Goal: Transaction & Acquisition: Book appointment/travel/reservation

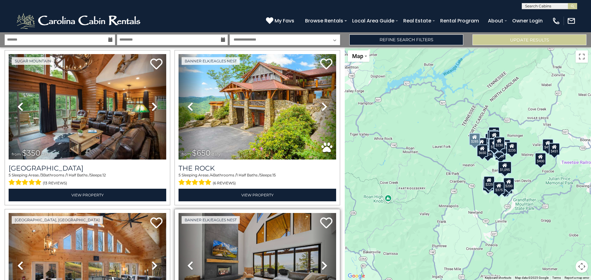
scroll to position [1292, 0]
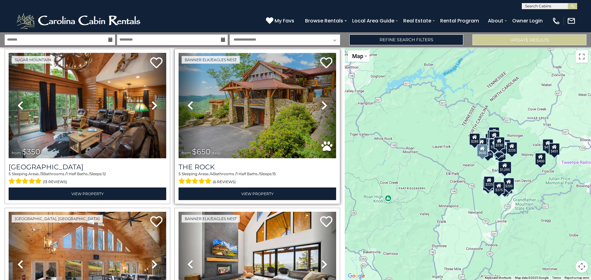
click at [251, 93] on img at bounding box center [257, 106] width 158 height 106
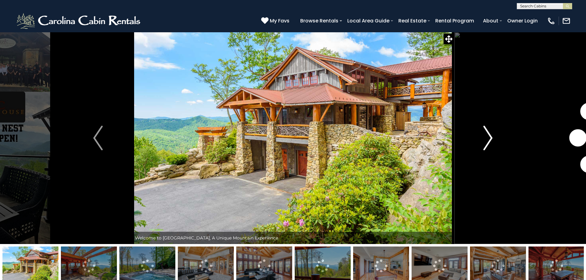
click at [490, 136] on img "Next" at bounding box center [487, 138] width 9 height 25
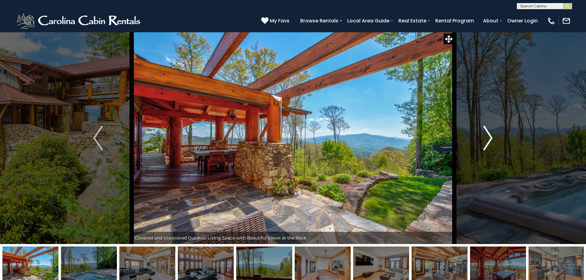
click at [490, 136] on img "Next" at bounding box center [487, 138] width 9 height 25
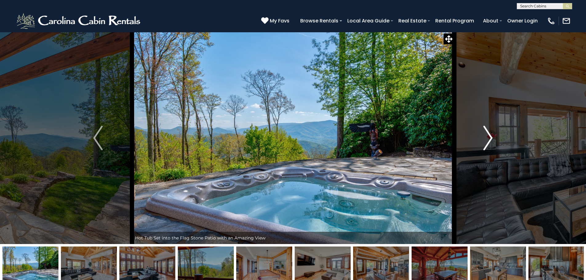
click at [490, 136] on img "Next" at bounding box center [487, 138] width 9 height 25
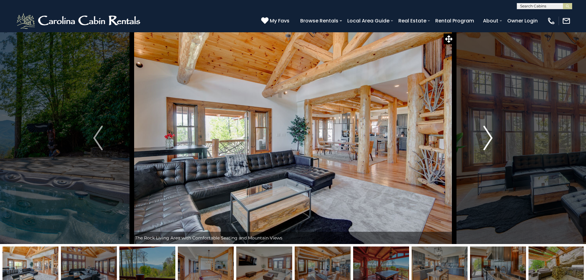
click at [489, 136] on img "Next" at bounding box center [487, 138] width 9 height 25
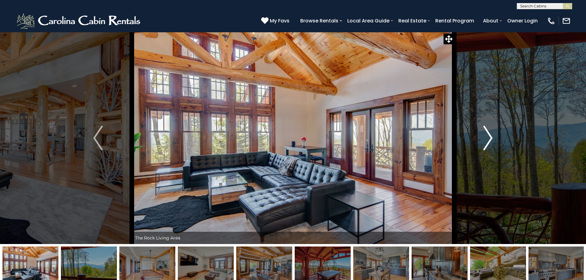
click at [489, 136] on img "Next" at bounding box center [487, 138] width 9 height 25
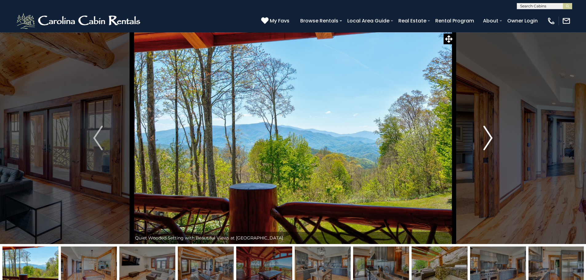
click at [489, 136] on img "Next" at bounding box center [487, 138] width 9 height 25
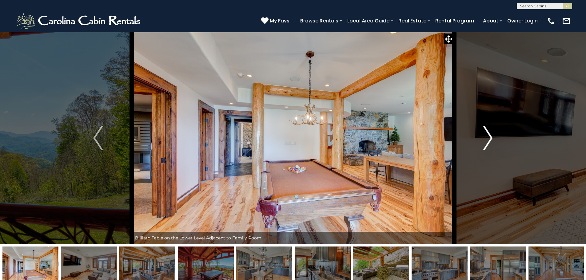
click at [489, 136] on img "Next" at bounding box center [487, 138] width 9 height 25
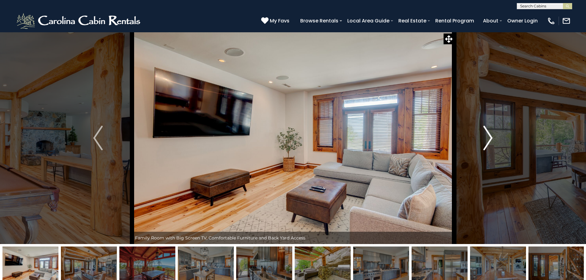
click at [489, 136] on img "Next" at bounding box center [487, 138] width 9 height 25
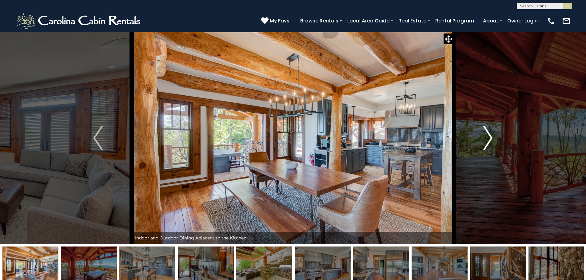
click at [489, 136] on img "Next" at bounding box center [487, 138] width 9 height 25
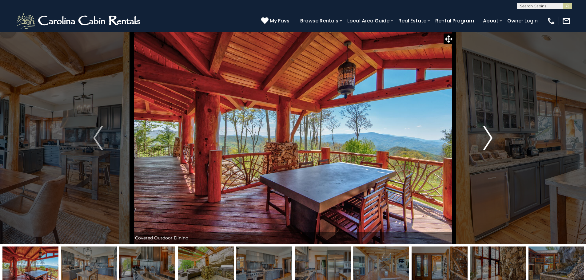
click at [489, 136] on img "Next" at bounding box center [487, 138] width 9 height 25
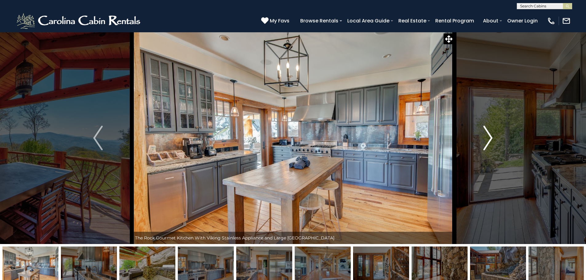
click at [489, 136] on img "Next" at bounding box center [487, 138] width 9 height 25
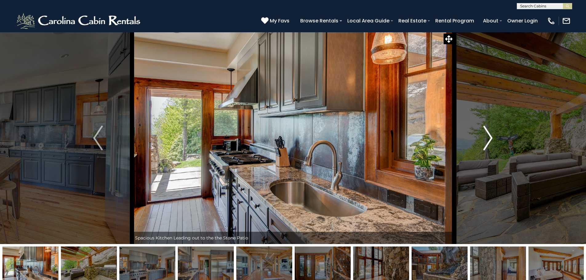
click at [489, 136] on img "Next" at bounding box center [487, 138] width 9 height 25
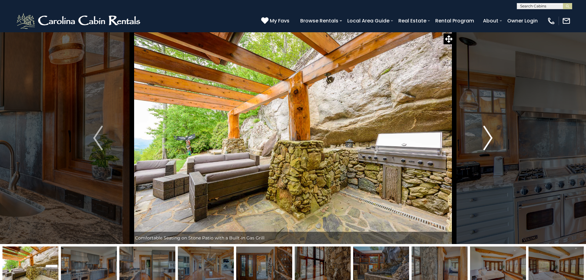
click at [489, 136] on img "Next" at bounding box center [487, 138] width 9 height 25
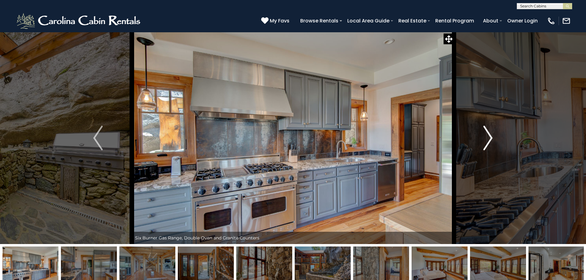
click at [489, 136] on img "Next" at bounding box center [487, 138] width 9 height 25
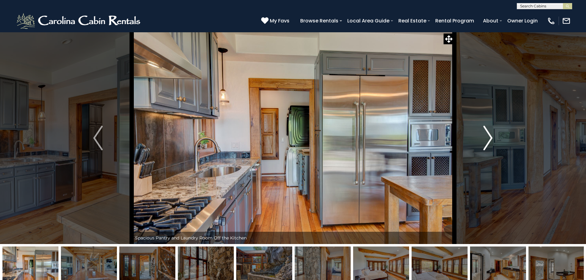
click at [488, 136] on img "Next" at bounding box center [487, 138] width 9 height 25
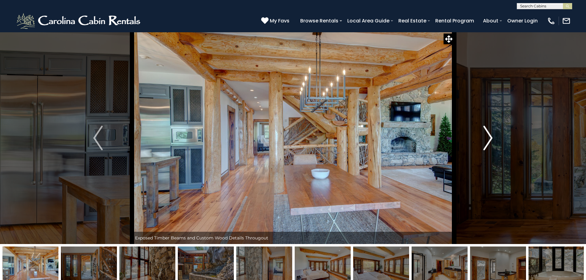
click at [488, 136] on img "Next" at bounding box center [487, 138] width 9 height 25
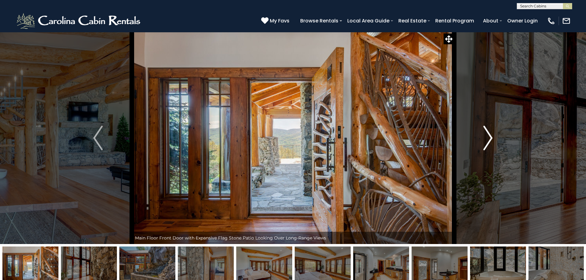
click at [488, 136] on img "Next" at bounding box center [487, 138] width 9 height 25
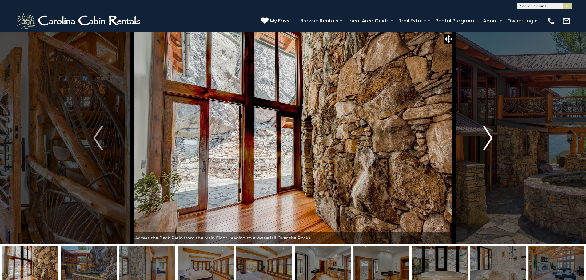
click at [487, 136] on img "Next" at bounding box center [487, 138] width 9 height 25
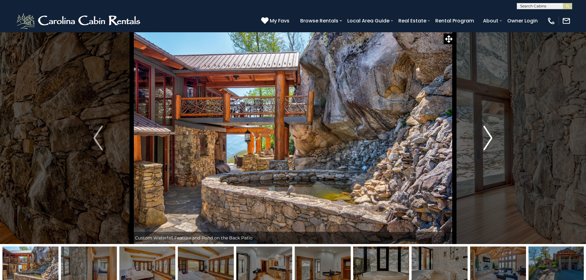
click at [486, 136] on img "Next" at bounding box center [487, 138] width 9 height 25
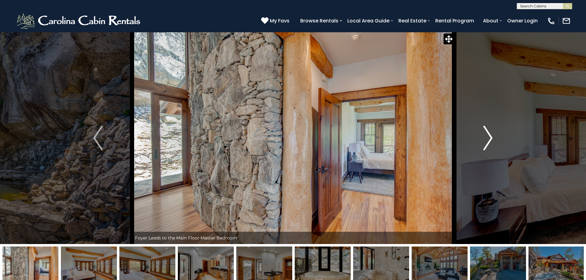
click at [486, 136] on img "Next" at bounding box center [487, 138] width 9 height 25
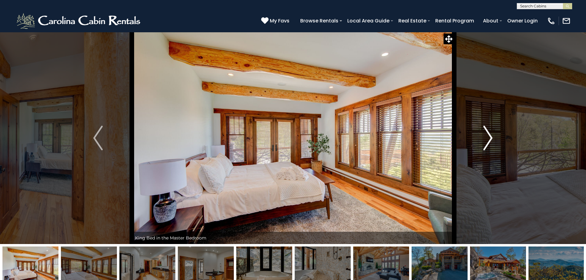
click at [486, 136] on img "Next" at bounding box center [487, 138] width 9 height 25
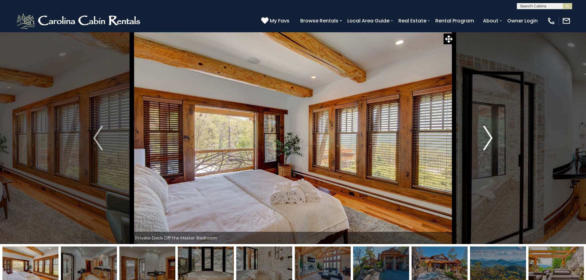
click at [485, 136] on img "Next" at bounding box center [487, 138] width 9 height 25
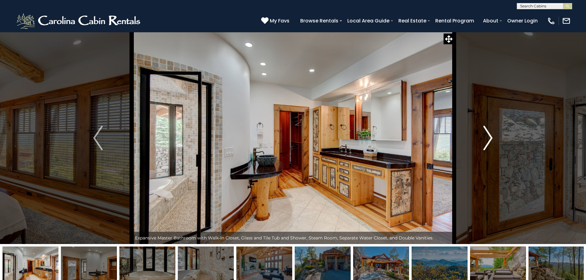
click at [485, 136] on img "Next" at bounding box center [487, 138] width 9 height 25
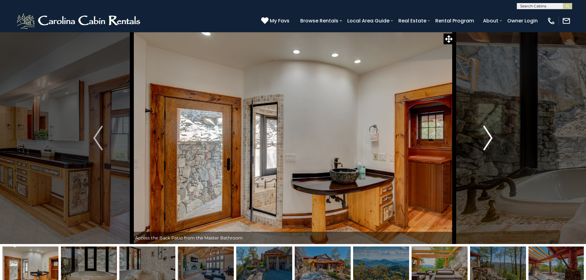
click at [485, 136] on img "Next" at bounding box center [487, 138] width 9 height 25
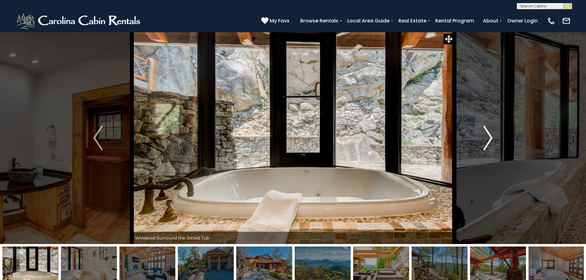
click at [485, 136] on img "Next" at bounding box center [487, 138] width 9 height 25
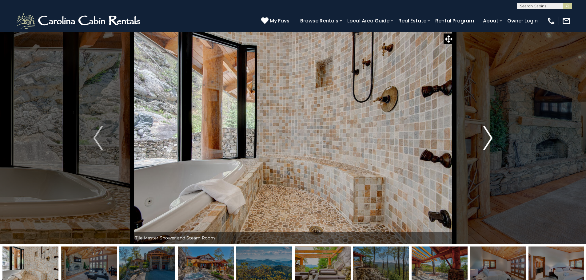
click at [485, 136] on img "Next" at bounding box center [487, 138] width 9 height 25
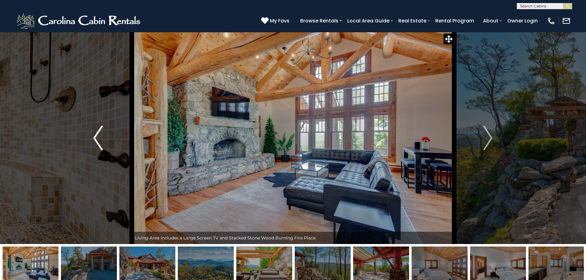
drag, startPoint x: 465, startPoint y: 137, endPoint x: 103, endPoint y: 135, distance: 362.5
click at [103, 135] on button "Previous" at bounding box center [98, 138] width 68 height 212
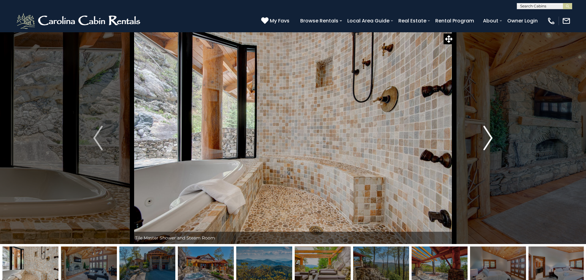
click at [488, 141] on img "Next" at bounding box center [487, 138] width 9 height 25
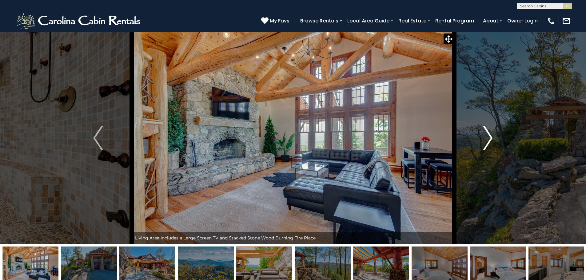
click at [486, 142] on img "Next" at bounding box center [487, 138] width 9 height 25
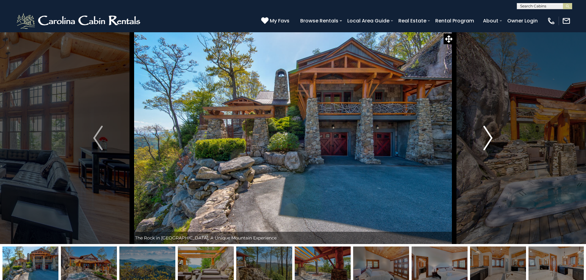
click at [485, 143] on img "Next" at bounding box center [487, 138] width 9 height 25
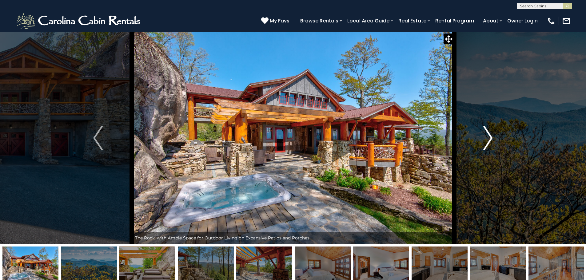
click at [484, 144] on img "Next" at bounding box center [487, 138] width 9 height 25
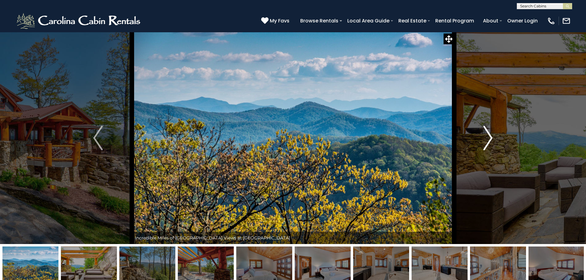
click at [484, 144] on img "Next" at bounding box center [487, 138] width 9 height 25
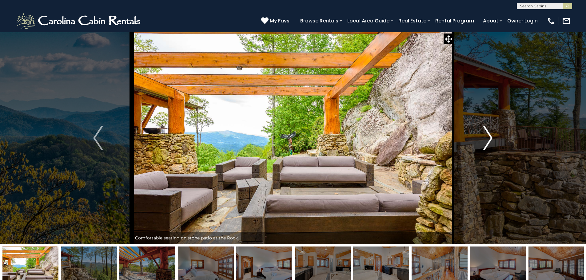
click at [484, 144] on img "Next" at bounding box center [487, 138] width 9 height 25
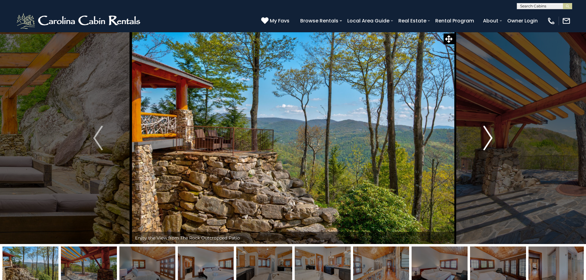
click at [484, 144] on img "Next" at bounding box center [487, 138] width 9 height 25
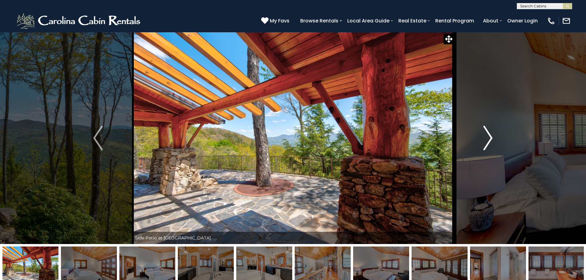
click at [484, 144] on img "Next" at bounding box center [487, 138] width 9 height 25
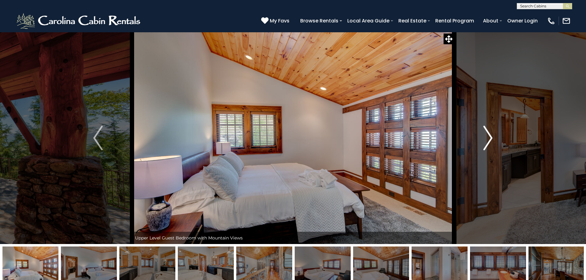
click at [483, 144] on img "Next" at bounding box center [487, 138] width 9 height 25
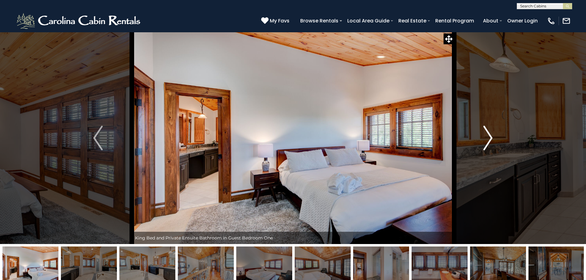
click at [483, 144] on button "Next" at bounding box center [488, 138] width 68 height 212
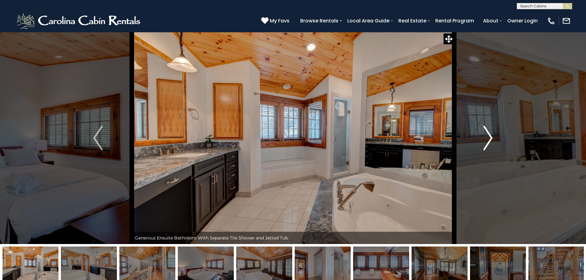
click at [483, 144] on button "Next" at bounding box center [488, 138] width 68 height 212
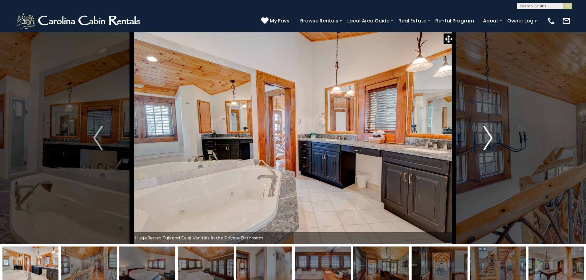
click at [483, 144] on button "Next" at bounding box center [488, 138] width 68 height 212
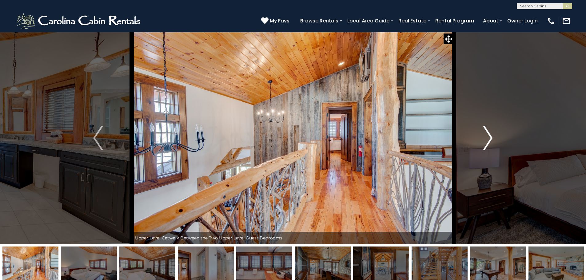
click at [483, 144] on button "Next" at bounding box center [488, 138] width 68 height 212
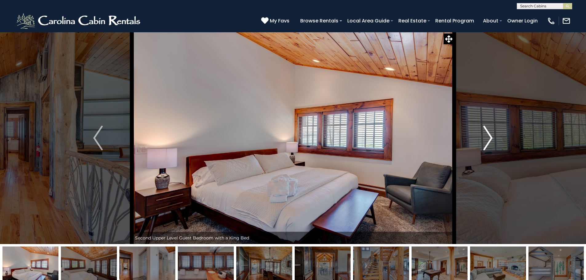
click at [483, 144] on button "Next" at bounding box center [488, 138] width 68 height 212
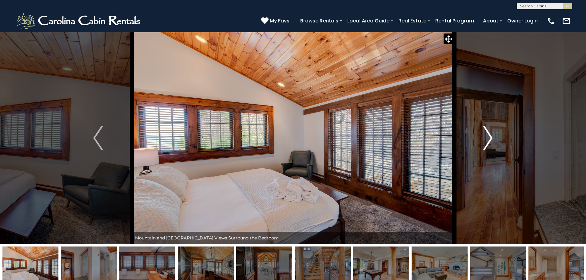
click at [482, 144] on button "Next" at bounding box center [488, 138] width 68 height 212
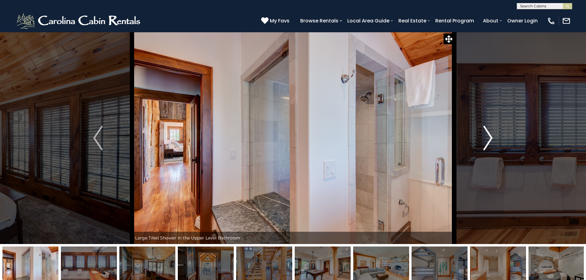
click at [482, 144] on button "Next" at bounding box center [488, 138] width 68 height 212
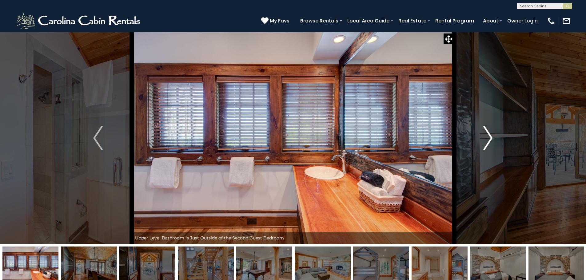
click at [482, 144] on button "Next" at bounding box center [488, 138] width 68 height 212
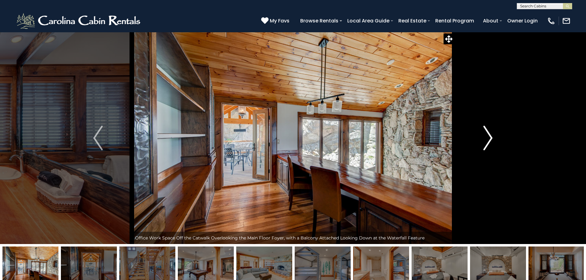
click at [482, 144] on button "Next" at bounding box center [488, 138] width 68 height 212
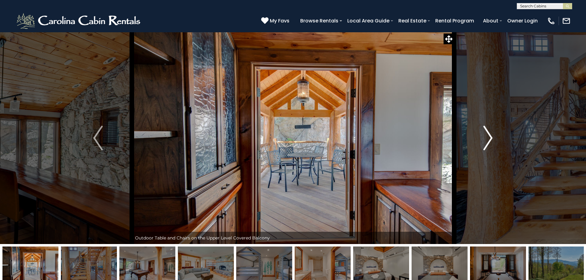
click at [482, 144] on button "Next" at bounding box center [488, 138] width 68 height 212
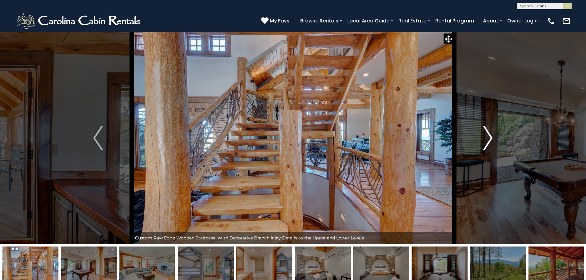
click at [482, 144] on button "Next" at bounding box center [488, 138] width 68 height 212
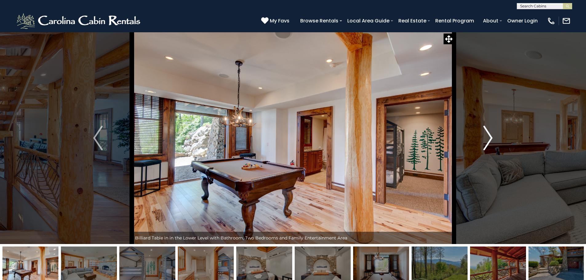
click at [482, 144] on button "Next" at bounding box center [488, 138] width 68 height 212
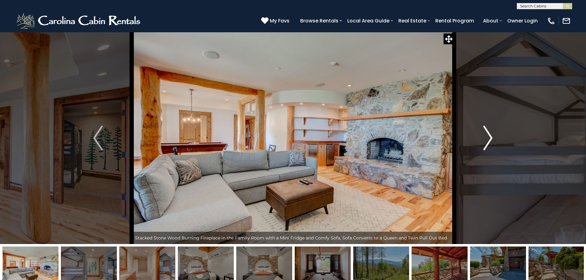
click at [481, 144] on button "Next" at bounding box center [488, 138] width 68 height 212
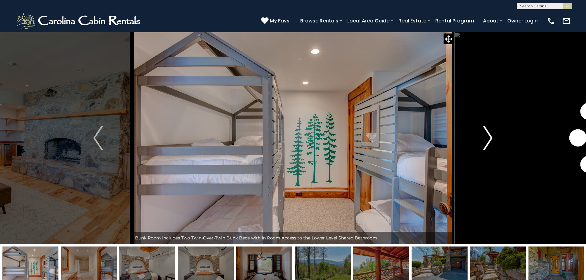
click at [481, 144] on button "Next" at bounding box center [488, 138] width 68 height 212
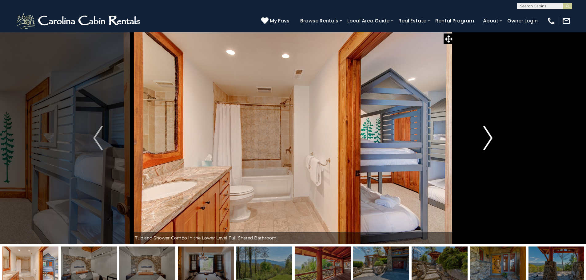
click at [481, 144] on button "Next" at bounding box center [488, 138] width 68 height 212
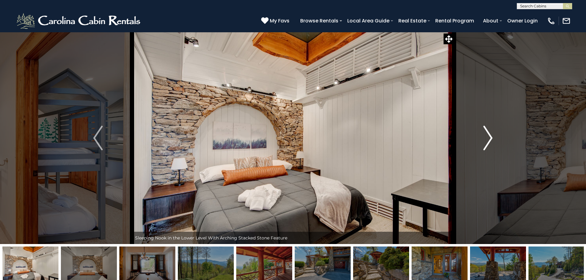
click at [481, 144] on button "Next" at bounding box center [488, 138] width 68 height 212
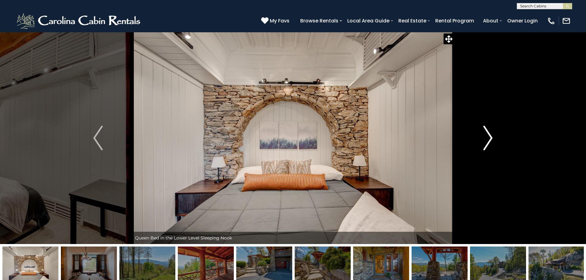
click at [481, 144] on button "Next" at bounding box center [488, 138] width 68 height 212
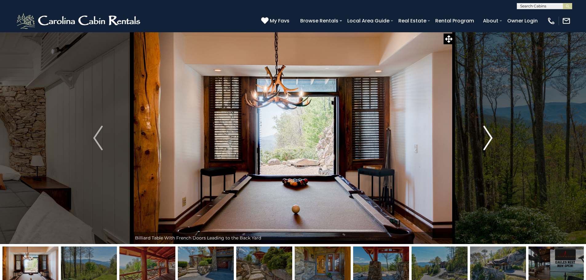
click at [480, 144] on button "Next" at bounding box center [488, 138] width 68 height 212
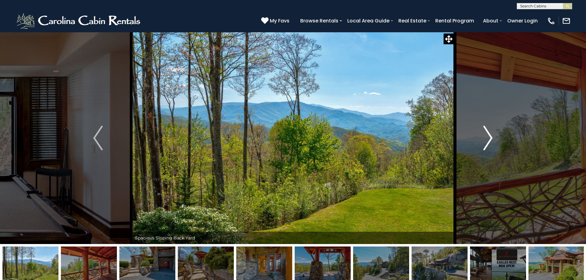
click at [480, 144] on button "Next" at bounding box center [488, 138] width 68 height 212
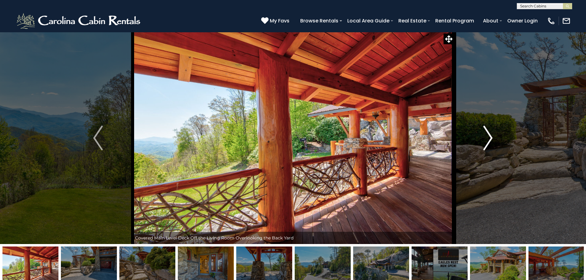
click at [479, 144] on button "Next" at bounding box center [488, 138] width 68 height 212
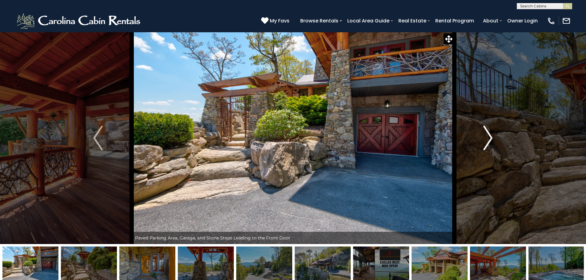
click at [479, 144] on button "Next" at bounding box center [488, 138] width 68 height 212
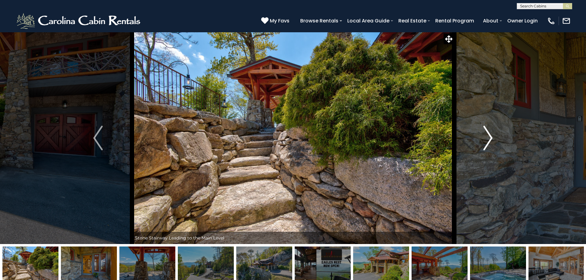
click at [479, 144] on button "Next" at bounding box center [488, 138] width 68 height 212
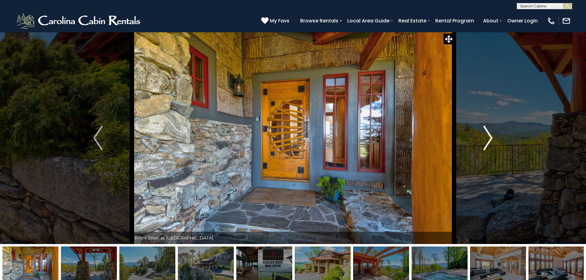
click at [479, 144] on button "Next" at bounding box center [488, 138] width 68 height 212
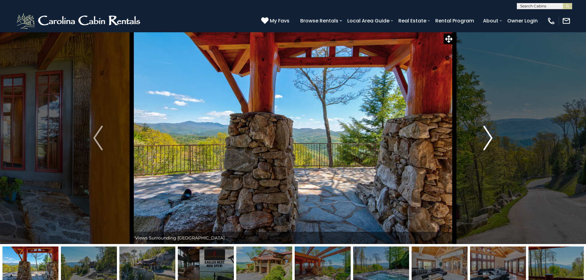
click at [479, 145] on button "Next" at bounding box center [488, 138] width 68 height 212
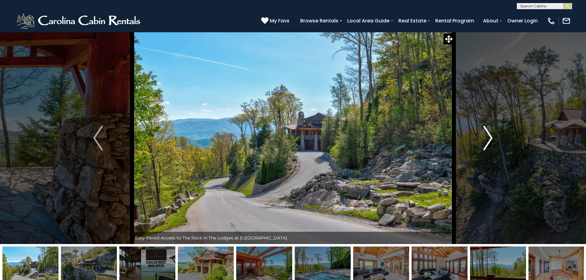
click at [478, 145] on button "Next" at bounding box center [488, 138] width 68 height 212
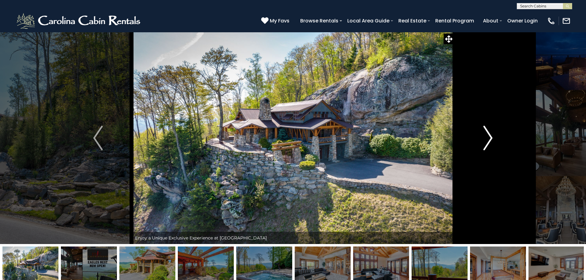
click at [478, 145] on button "Next" at bounding box center [488, 138] width 68 height 212
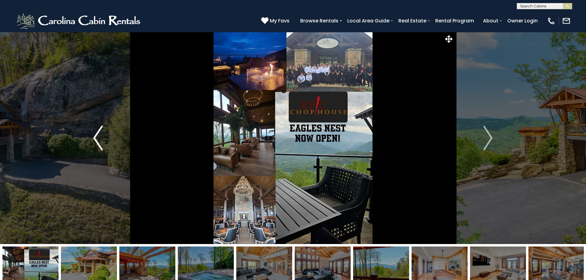
click at [97, 144] on img "Previous" at bounding box center [97, 138] width 9 height 25
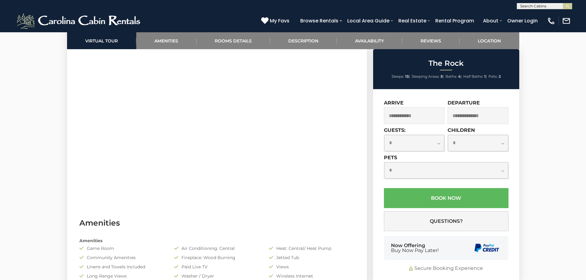
scroll to position [308, 0]
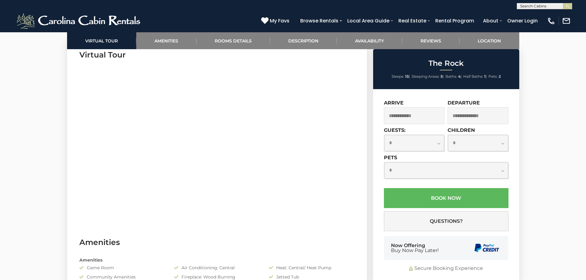
click at [424, 115] on input "text" at bounding box center [414, 115] width 61 height 17
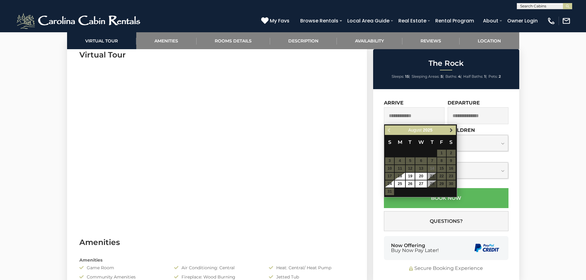
click at [451, 131] on span "Next" at bounding box center [451, 130] width 5 height 5
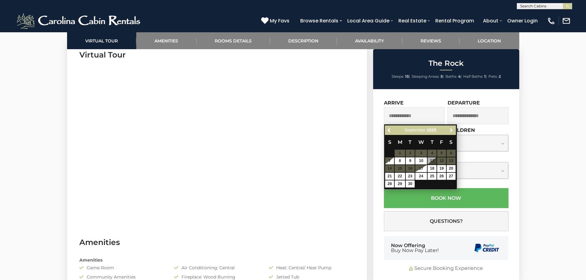
click at [451, 131] on span "Next" at bounding box center [451, 130] width 5 height 5
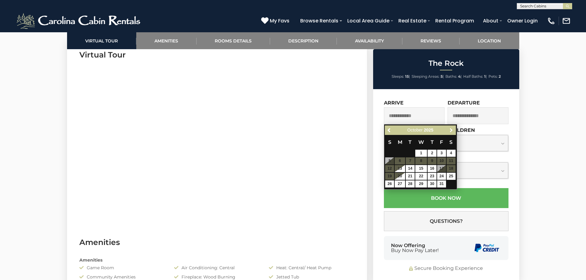
click at [451, 131] on span "Next" at bounding box center [451, 130] width 5 height 5
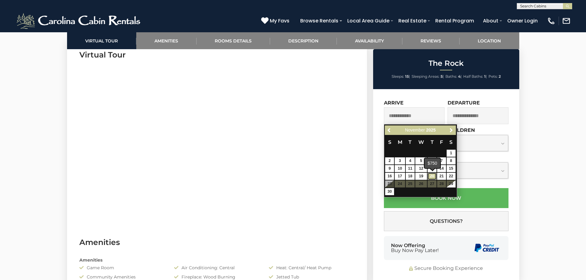
click at [434, 176] on link "20" at bounding box center [432, 176] width 9 height 7
type input "**********"
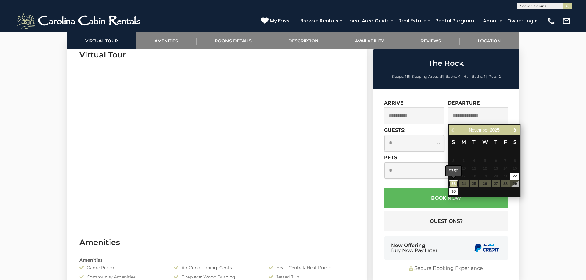
click at [454, 183] on link "23" at bounding box center [453, 184] width 9 height 7
type input "**********"
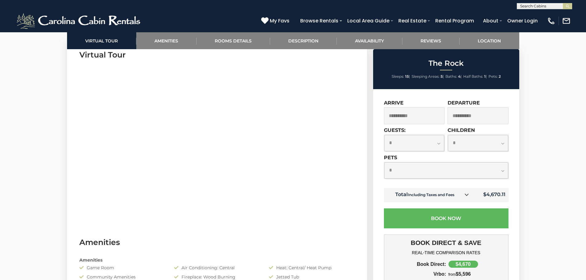
click at [467, 196] on icon at bounding box center [467, 195] width 4 height 4
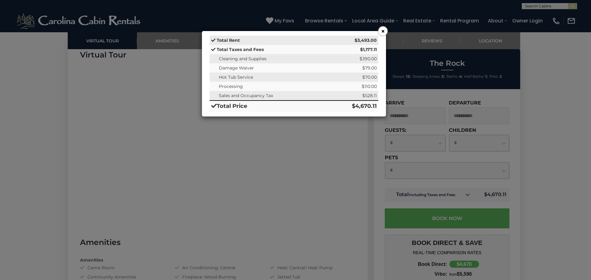
click at [560, 98] on div "× Total Rent $3,493.00 Total Taxes and Fees $1,177.11 Cleaning and Supplies $39…" at bounding box center [295, 140] width 591 height 280
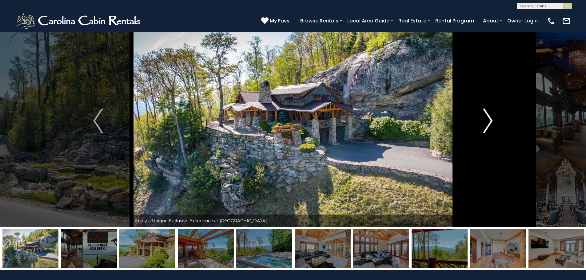
scroll to position [0, 0]
